Goal: Task Accomplishment & Management: Complete application form

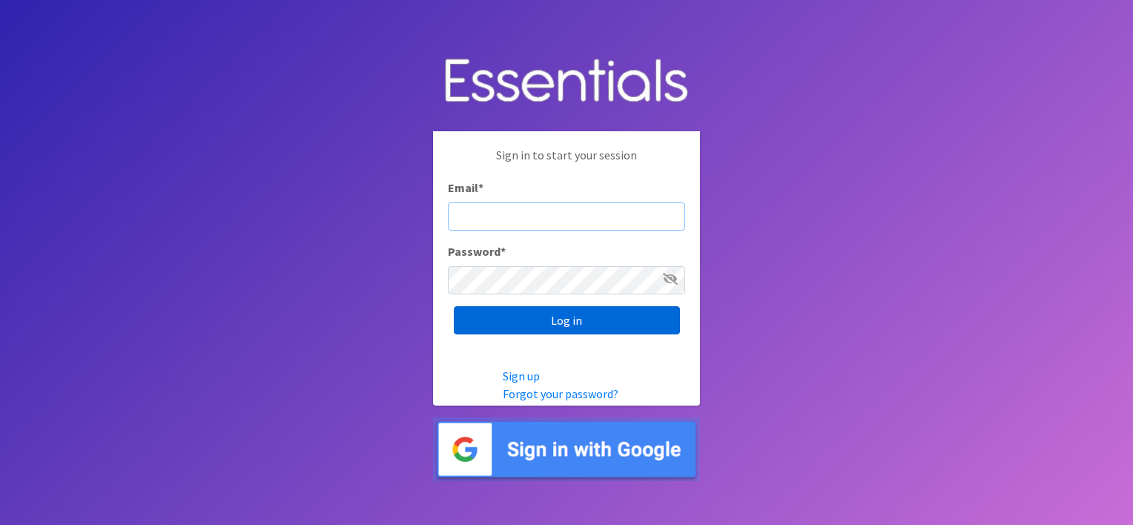
type input "[EMAIL_ADDRESS][DOMAIN_NAME]"
click at [569, 321] on input "Log in" at bounding box center [567, 320] width 226 height 28
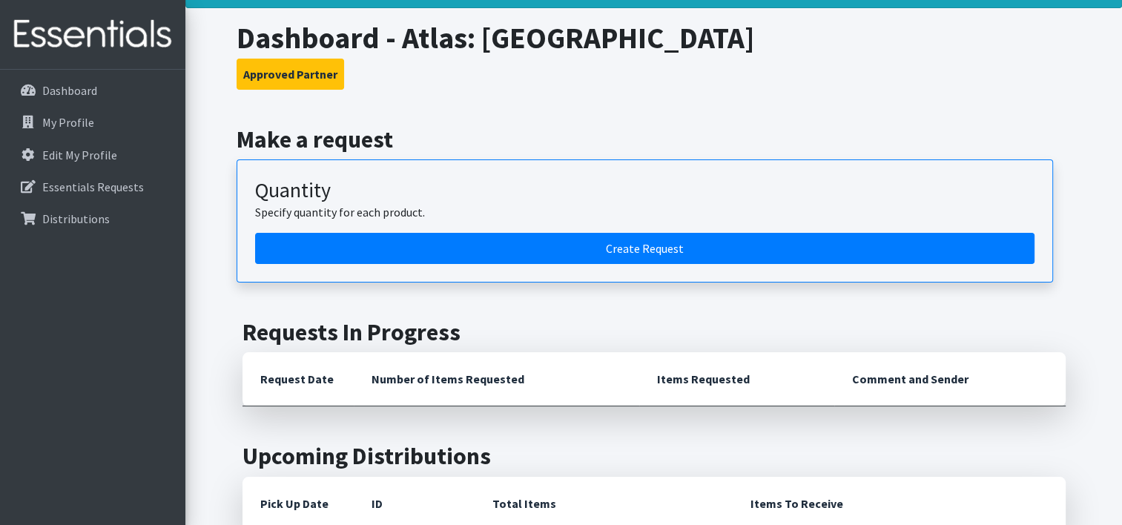
scroll to position [73, 0]
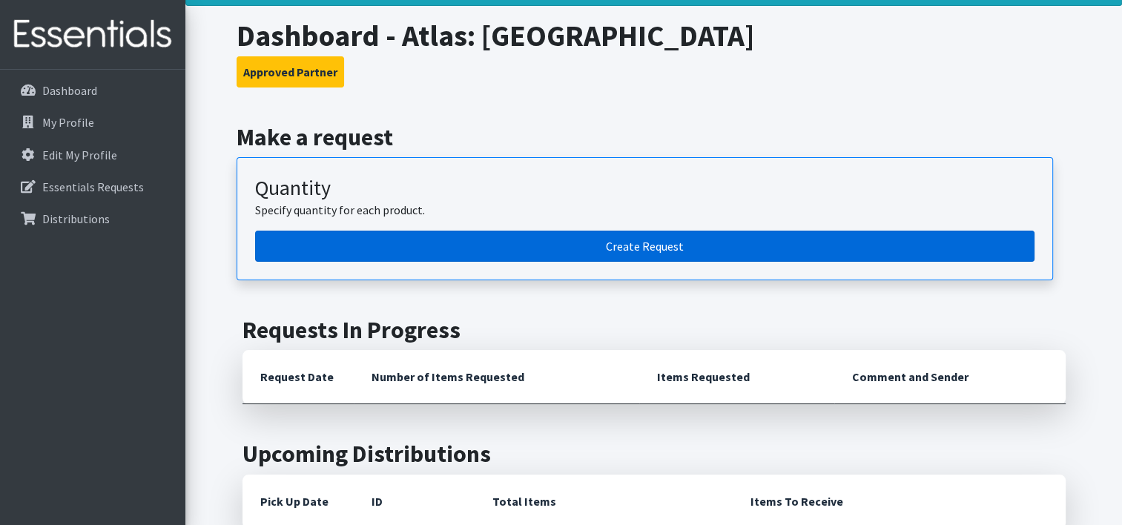
click at [652, 254] on link "Create Request" at bounding box center [644, 246] width 779 height 31
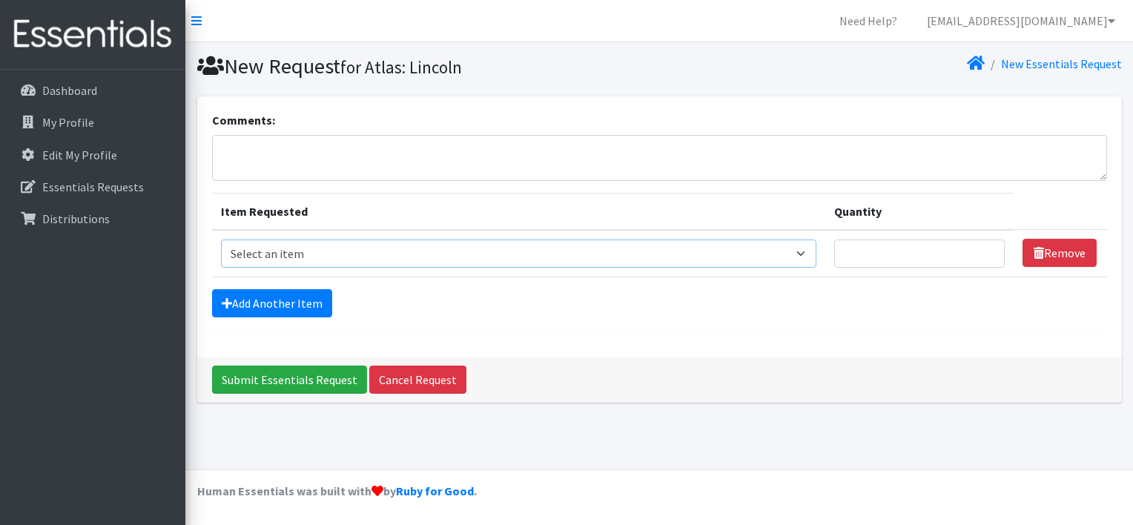
click at [670, 245] on select "Select an item Cleanse: Bar soap [MEDICAL_DATA] Dental: Toothbrush, adult Denta…" at bounding box center [519, 253] width 596 height 28
select select "15558"
click at [221, 239] on select "Select an item Cleanse: Bar soap [MEDICAL_DATA] Dental: Toothbrush, adult Denta…" at bounding box center [519, 253] width 596 height 28
click at [876, 257] on input "Quantity" at bounding box center [919, 253] width 171 height 28
type input "25"
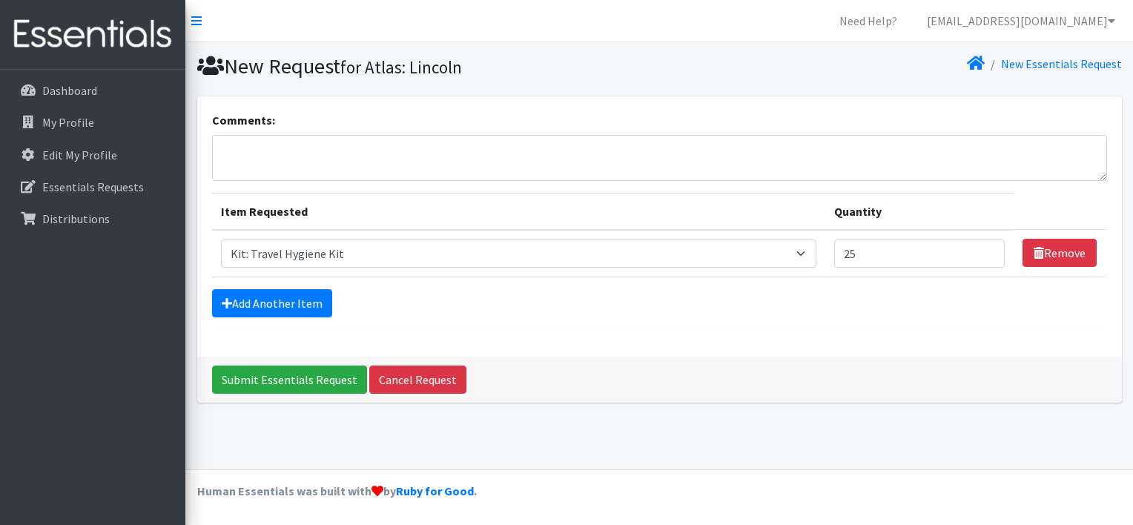
click at [822, 305] on div "Add Another Item" at bounding box center [659, 303] width 895 height 28
